Goal: Information Seeking & Learning: Learn about a topic

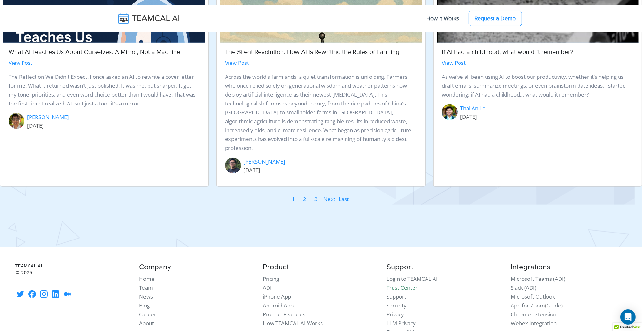
scroll to position [805, 0]
click at [305, 195] on link "2" at bounding box center [305, 200] width 4 height 10
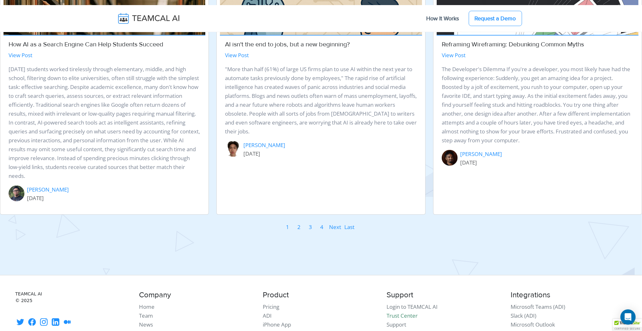
scroll to position [828, 0]
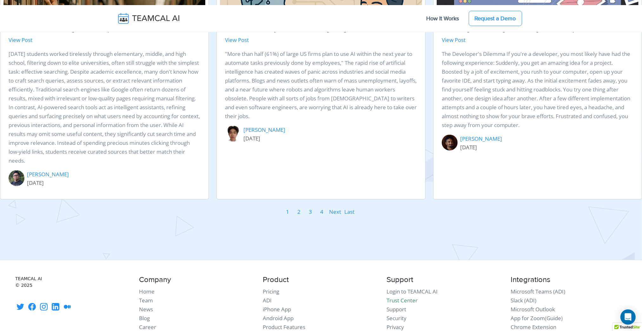
click at [312, 207] on link "3" at bounding box center [311, 212] width 4 height 10
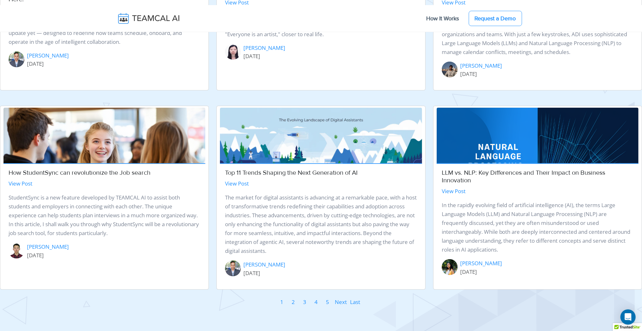
scroll to position [693, 0]
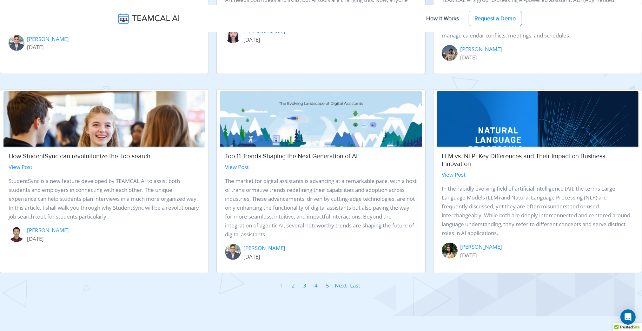
click at [283, 286] on link "1" at bounding box center [282, 286] width 4 height 10
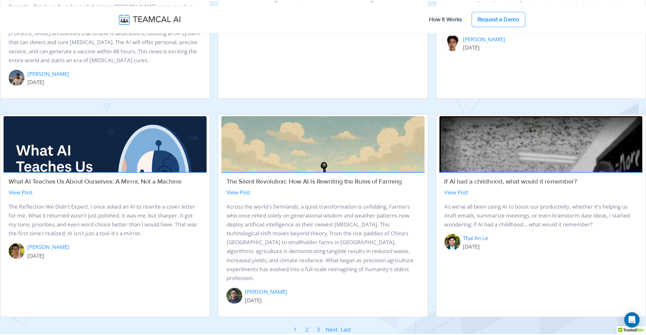
scroll to position [718, 0]
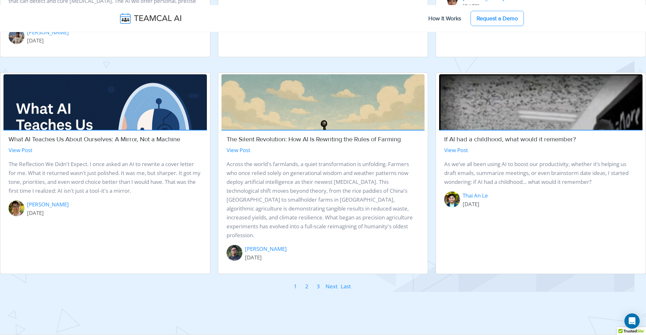
click at [295, 282] on link "1" at bounding box center [296, 287] width 4 height 10
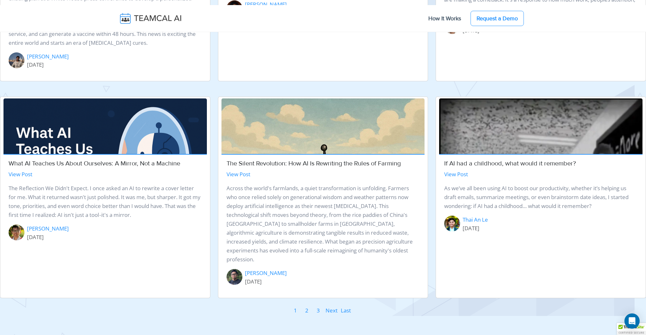
scroll to position [766, 0]
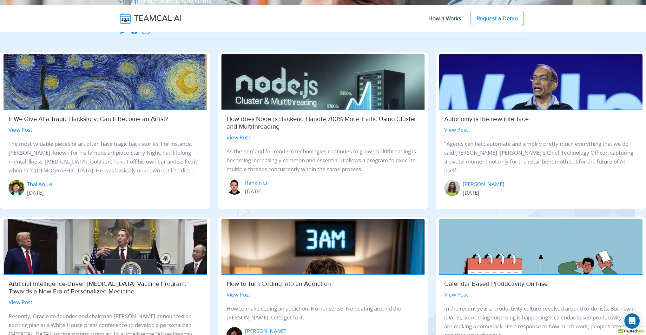
scroll to position [367, 0]
click at [237, 296] on link "View Post" at bounding box center [239, 294] width 24 height 7
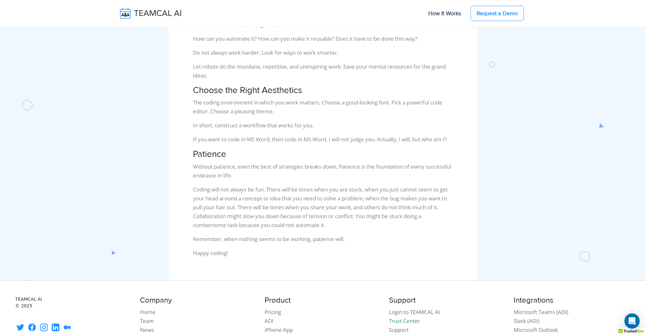
scroll to position [908, 0]
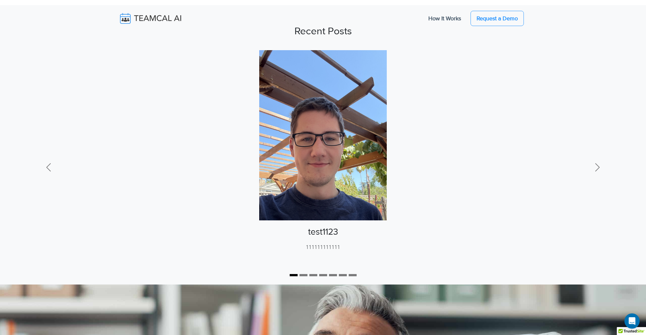
scroll to position [196, 0]
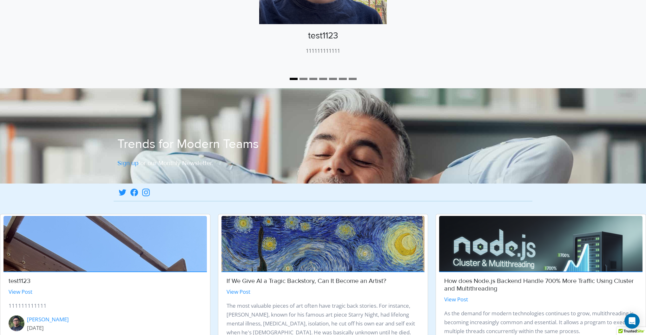
click at [25, 288] on link "View Post" at bounding box center [21, 291] width 24 height 7
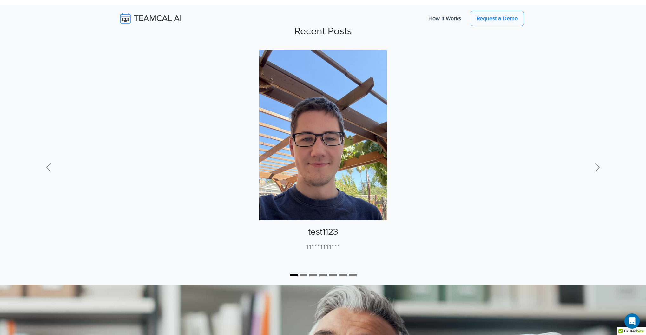
scroll to position [196, 0]
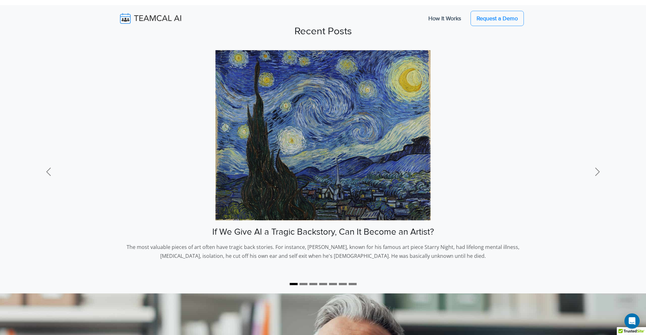
scroll to position [367, 0]
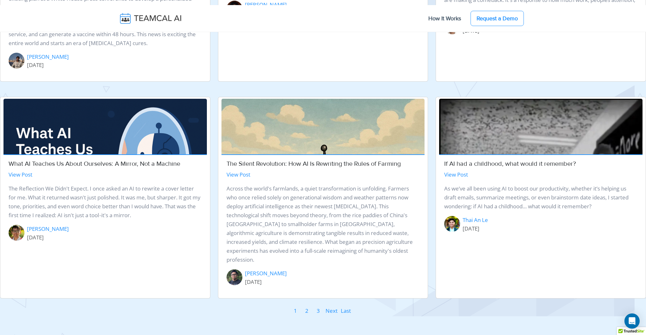
scroll to position [580, 0]
